Goal: Task Accomplishment & Management: Manage account settings

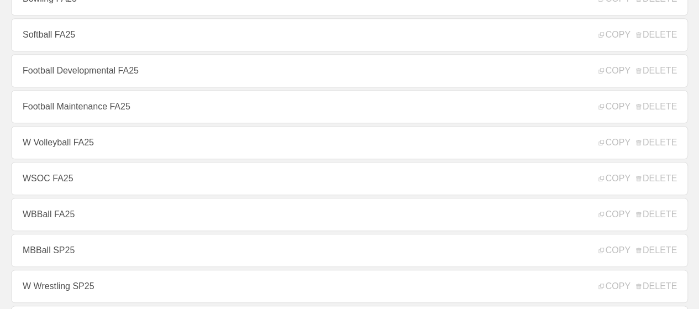
scroll to position [387, 0]
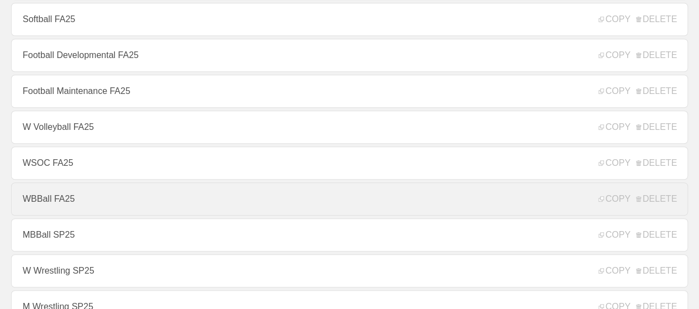
click at [60, 206] on link "WBBall FA25" at bounding box center [349, 198] width 677 height 33
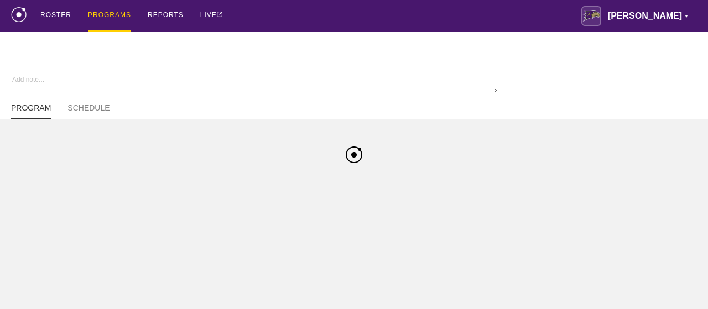
type textarea "x"
type input "WBBall FA25"
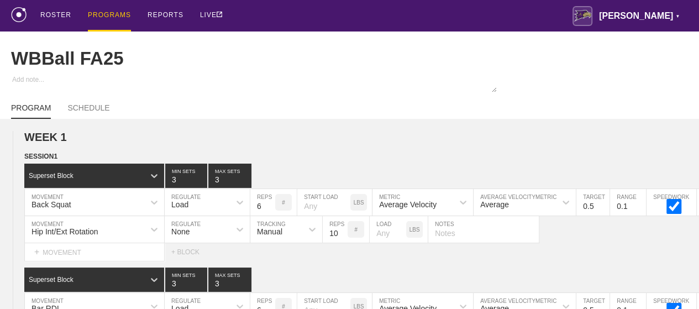
click at [110, 14] on div "PROGRAMS" at bounding box center [109, 16] width 43 height 32
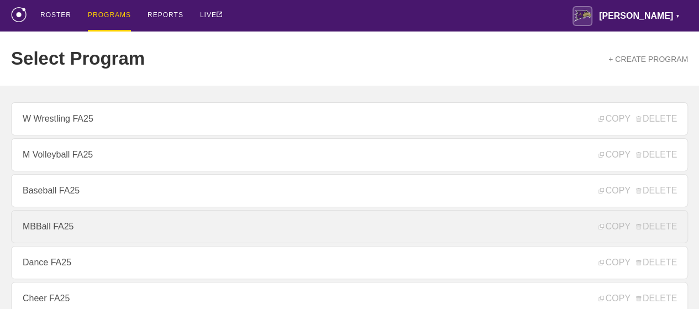
click at [65, 235] on link "MBBall FA25" at bounding box center [349, 226] width 677 height 33
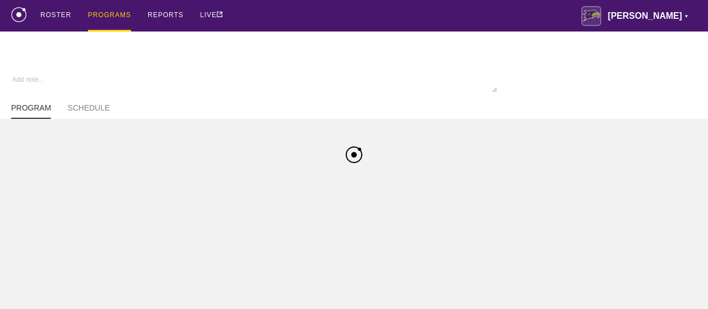
type textarea "x"
type input "MBBall FA25"
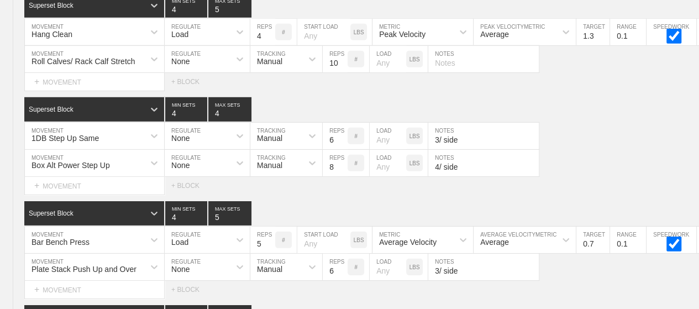
scroll to position [8140, 0]
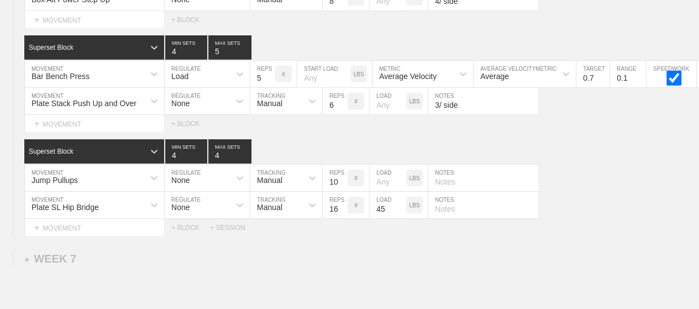
type textarea "x"
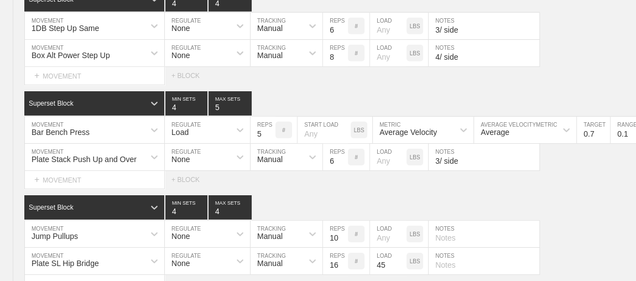
scroll to position [8070, 0]
